Goal: Task Accomplishment & Management: Complete application form

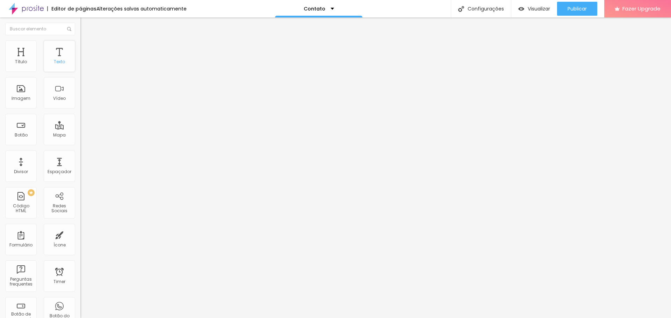
click at [54, 54] on div "Texto" at bounding box center [59, 56] width 31 height 31
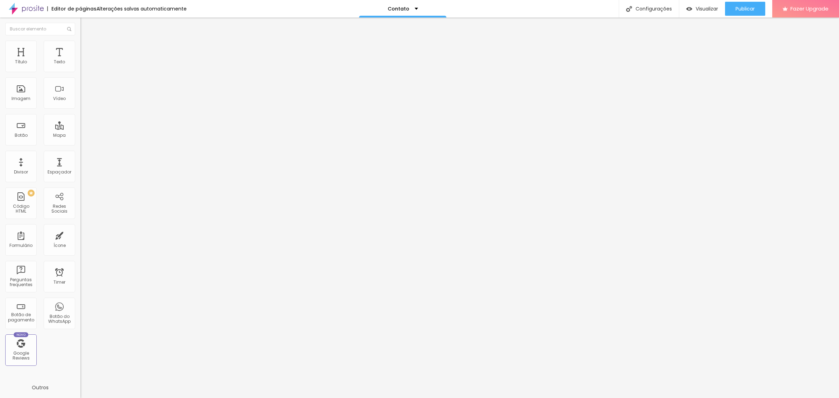
click at [80, 71] on div "Contato" at bounding box center [120, 65] width 80 height 12
click at [23, 65] on div "Título" at bounding box center [20, 56] width 31 height 31
click at [80, 44] on img at bounding box center [83, 44] width 6 height 6
click at [53, 57] on div "Texto" at bounding box center [59, 56] width 31 height 31
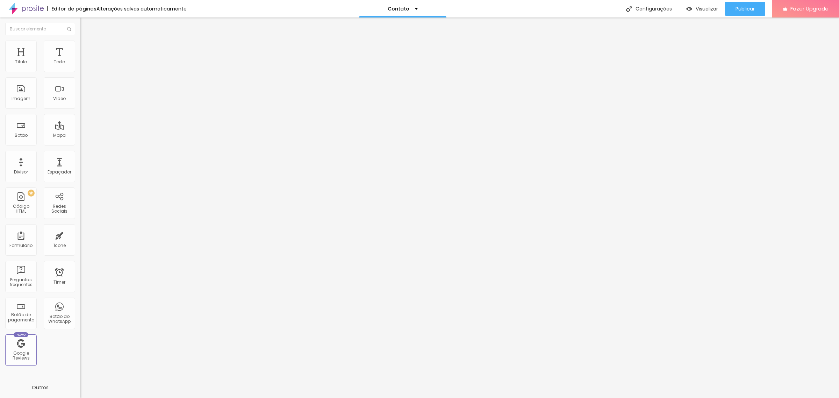
click at [80, 71] on div "Contato" at bounding box center [120, 65] width 80 height 12
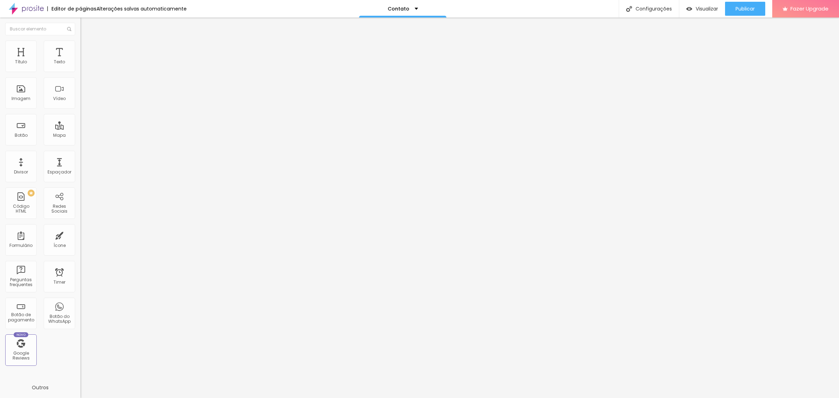
drag, startPoint x: 485, startPoint y: 186, endPoint x: 425, endPoint y: 179, distance: 60.5
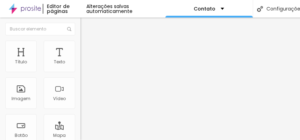
scroll to position [70, 0]
type input "C"
type input "Cristiano Sottomaior"
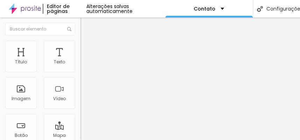
scroll to position [105, 0]
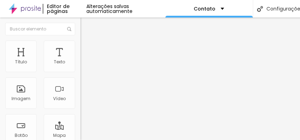
scroll to position [70, 0]
type input "C"
type input "cristrovador@gmail.com"
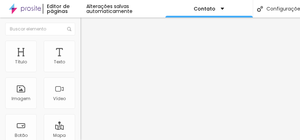
scroll to position [140, 0]
type input "C"
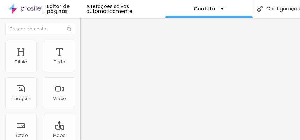
paste input "Capturo a vida com um olhar sensível e artístico, transformando momentos simple…"
type input "Capturo a vida com um olhar sensível e artístico, transformando momentos simple…"
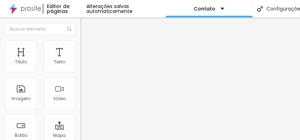
click at [274, 11] on div "Configurações" at bounding box center [280, 8] width 54 height 17
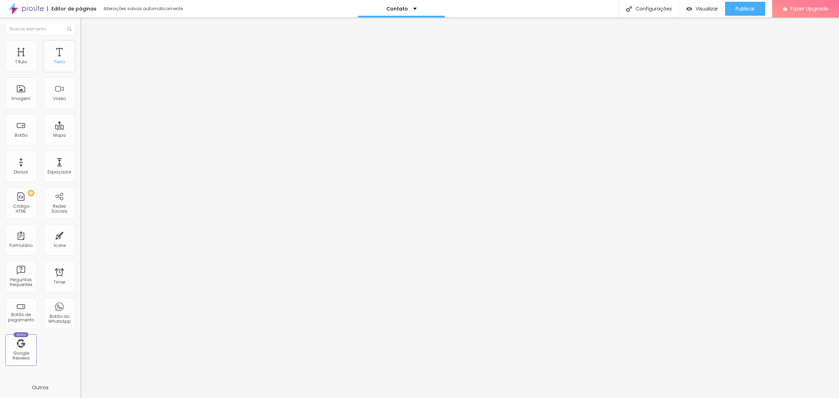
click at [54, 60] on div "Texto" at bounding box center [59, 61] width 11 height 5
click at [85, 68] on div "Contato" at bounding box center [120, 65] width 71 height 6
click at [37, 397] on div "Contato" at bounding box center [35, 403] width 66 height 4
click at [80, 48] on li "Avançado" at bounding box center [120, 51] width 80 height 7
click at [86, 25] on img "button" at bounding box center [89, 26] width 6 height 6
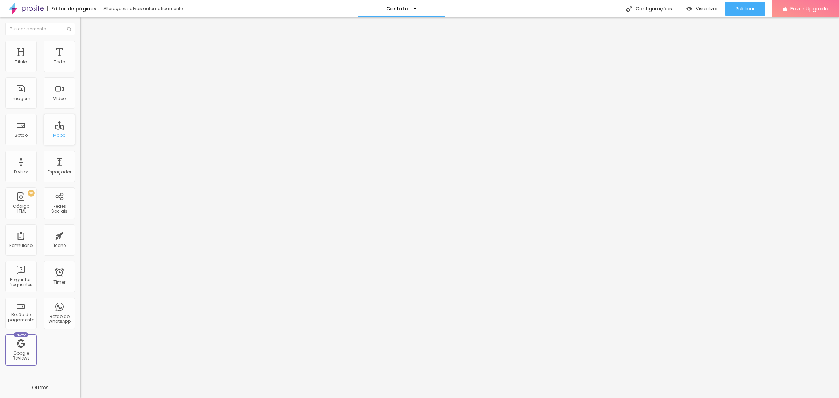
click at [53, 130] on div "Mapa" at bounding box center [59, 129] width 31 height 31
click at [649, 6] on div "Configurações" at bounding box center [649, 8] width 60 height 17
click at [547, 397] on div at bounding box center [419, 405] width 839 height 6
click at [86, 27] on div "Editar Formulário" at bounding box center [112, 26] width 52 height 6
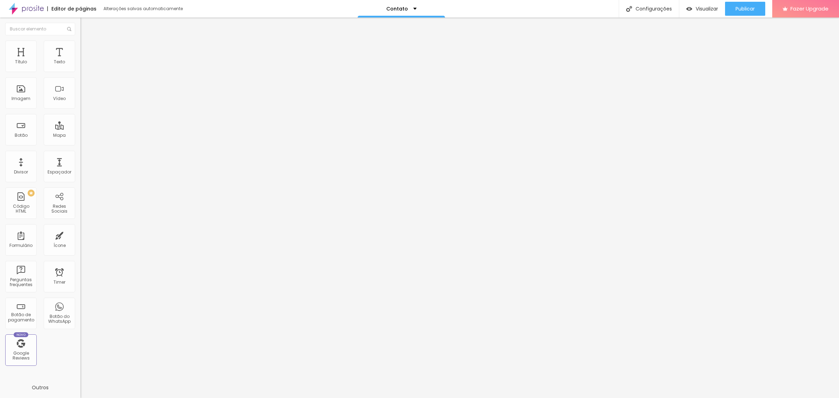
click at [80, 46] on li "Estilo" at bounding box center [120, 44] width 80 height 7
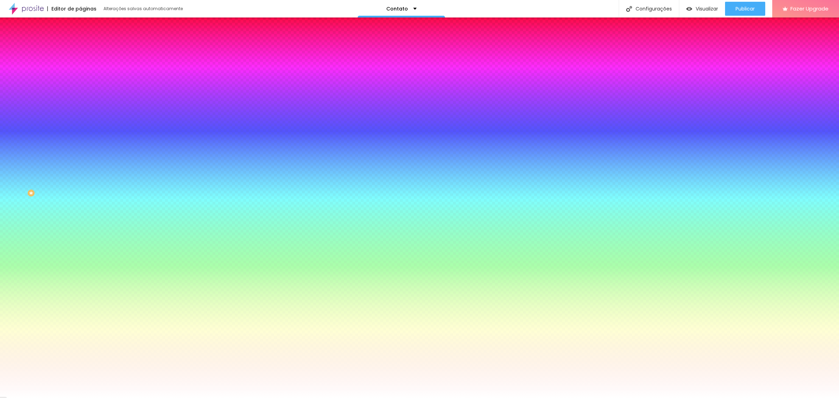
click at [80, 48] on li "Avançado" at bounding box center [120, 51] width 80 height 7
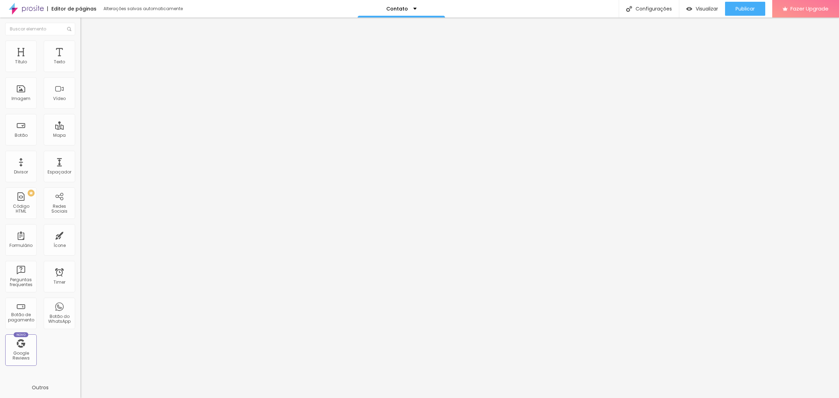
click at [87, 41] on span "Conteúdo" at bounding box center [98, 38] width 22 height 6
click at [85, 68] on div "Contato" at bounding box center [120, 65] width 71 height 6
click at [18, 397] on div "Contato" at bounding box center [35, 403] width 66 height 4
click at [85, 68] on div "Contato" at bounding box center [120, 65] width 71 height 6
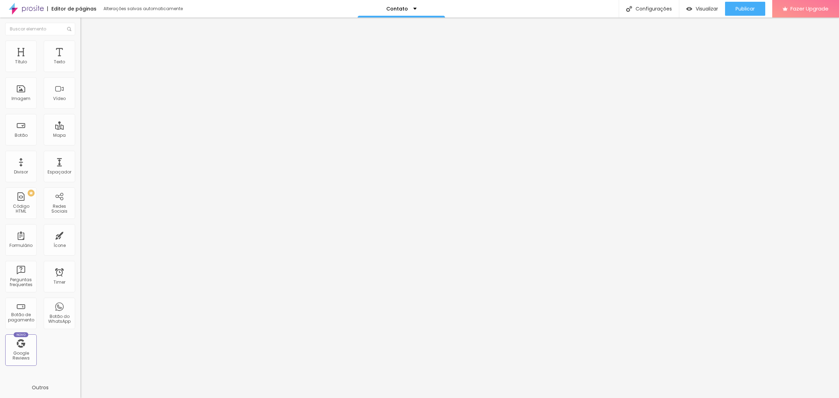
click at [80, 70] on span at bounding box center [82, 73] width 4 height 6
drag, startPoint x: 500, startPoint y: 228, endPoint x: 415, endPoint y: 230, distance: 85.3
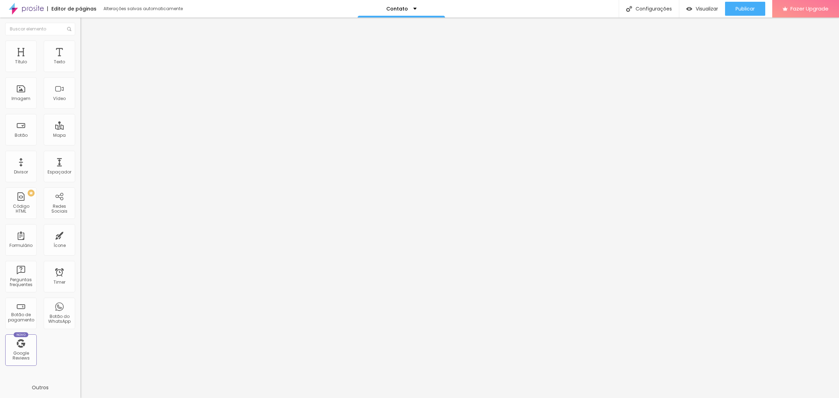
paste input "apturo a vida com um olhar sensível e artístico, transformando momentos simples…"
type input "Capturo a vida com um olhar sensível e artístico, transformando momentos simple…"
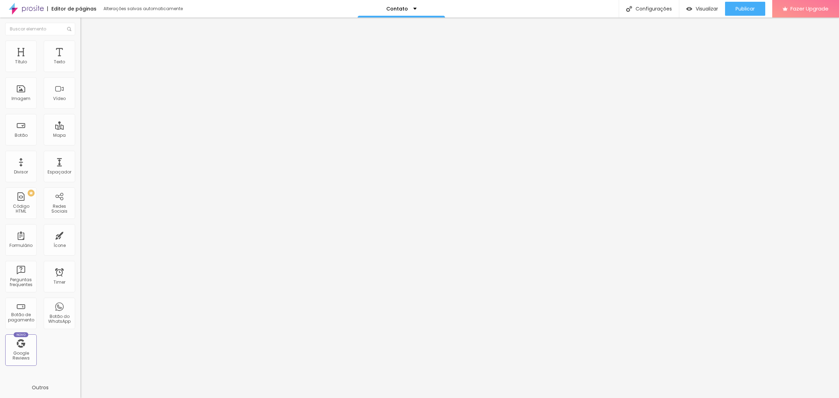
drag, startPoint x: 492, startPoint y: 207, endPoint x: 417, endPoint y: 210, distance: 75.6
type input "cristrovador@gmail.com"
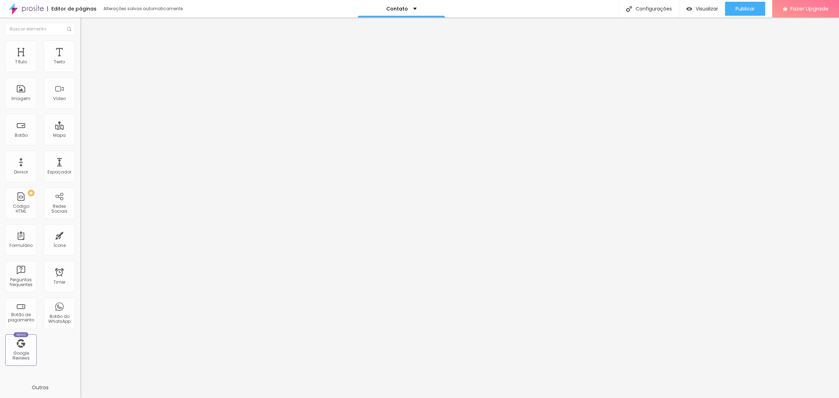
drag, startPoint x: 489, startPoint y: 184, endPoint x: 409, endPoint y: 192, distance: 79.8
type input "Cristiano Sottomaior"
click at [85, 68] on div "Contato" at bounding box center [120, 65] width 71 height 6
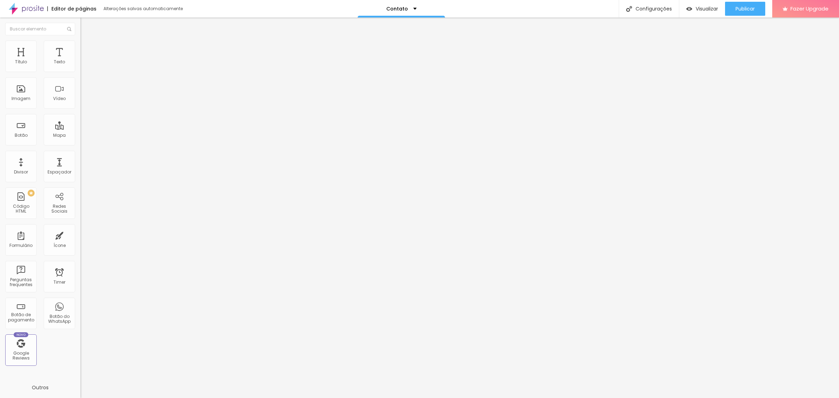
click at [80, 71] on img at bounding box center [82, 73] width 4 height 4
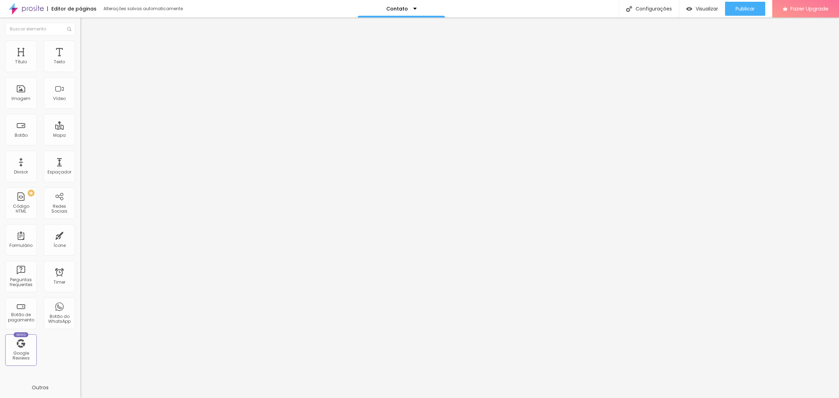
click at [705, 9] on span "Visualizar" at bounding box center [707, 9] width 22 height 6
click at [80, 48] on img at bounding box center [83, 51] width 6 height 6
click at [80, 309] on div at bounding box center [120, 335] width 80 height 53
click at [54, 60] on div "Texto" at bounding box center [59, 61] width 11 height 5
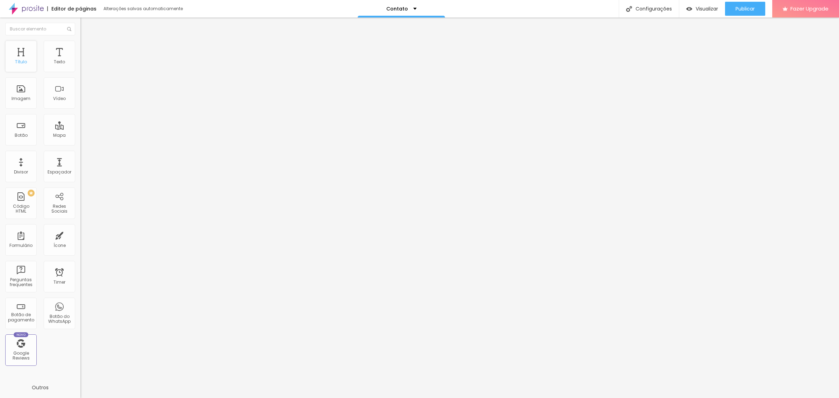
click at [23, 60] on div "Título" at bounding box center [21, 61] width 12 height 5
click at [26, 93] on div "Imagem" at bounding box center [20, 92] width 31 height 31
click at [55, 100] on div "Vídeo" at bounding box center [59, 98] width 13 height 5
click at [58, 132] on div "Mapa" at bounding box center [59, 129] width 31 height 31
click at [647, 7] on div "Configurações" at bounding box center [649, 8] width 60 height 17
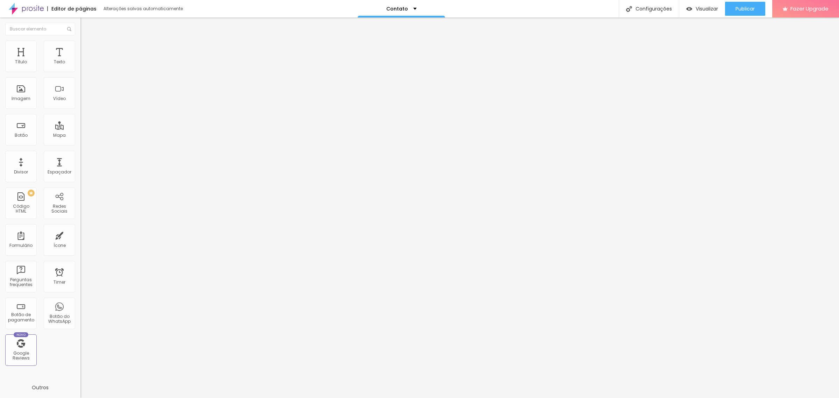
click at [545, 397] on div at bounding box center [419, 405] width 839 height 6
click at [55, 62] on div "Texto" at bounding box center [59, 61] width 11 height 5
click at [20, 57] on div "Título" at bounding box center [20, 56] width 31 height 31
click at [85, 68] on div "Contato" at bounding box center [120, 65] width 71 height 6
click at [39, 397] on div "Contato" at bounding box center [35, 403] width 66 height 4
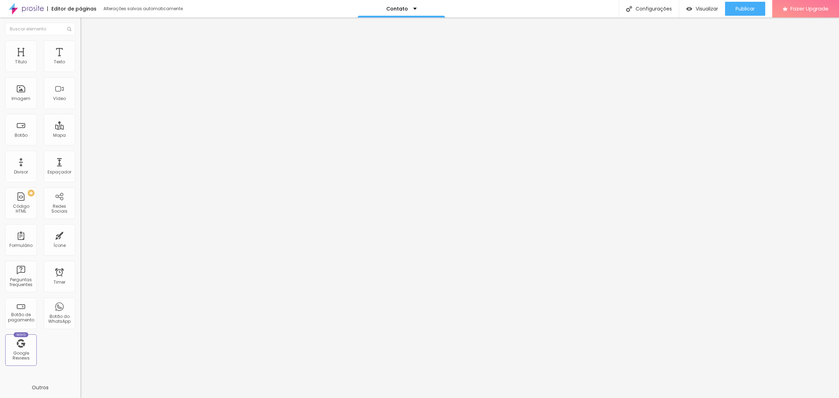
click at [80, 71] on img at bounding box center [82, 73] width 4 height 4
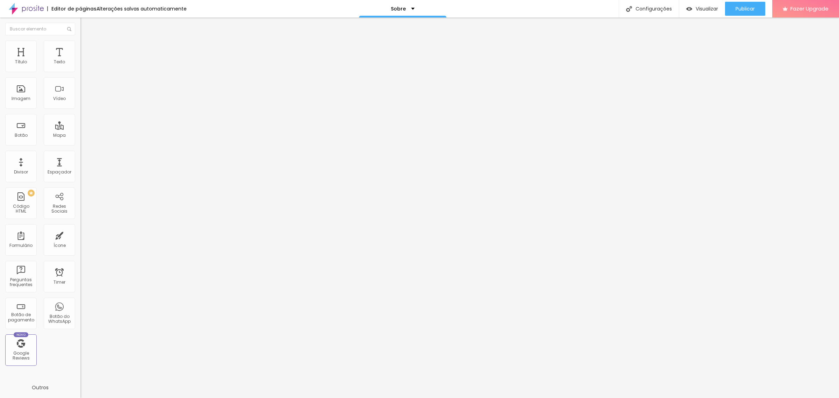
click at [80, 353] on div "Instagram" at bounding box center [120, 355] width 80 height 4
click at [80, 141] on div "Facebook" at bounding box center [120, 143] width 80 height 4
click at [696, 6] on span "Visualizar" at bounding box center [707, 9] width 22 height 6
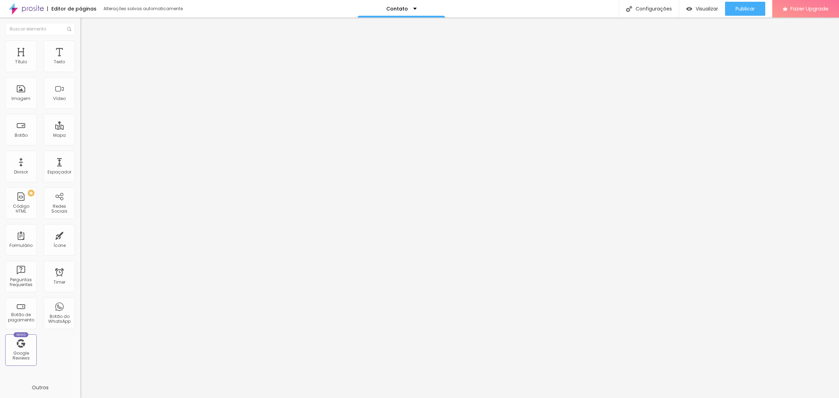
click at [80, 41] on li "Conteúdo" at bounding box center [120, 37] width 80 height 7
click at [86, 25] on img "button" at bounding box center [89, 26] width 6 height 6
click at [27, 29] on input "text" at bounding box center [40, 29] width 70 height 13
click at [698, 7] on span "Visualizar" at bounding box center [707, 9] width 22 height 6
